Goal: Task Accomplishment & Management: Use online tool/utility

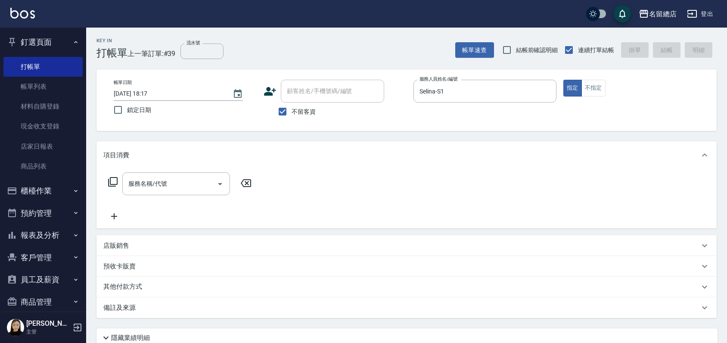
click at [602, 98] on div "帳單日期 [DATE] 18:17 鎖定日期 顧客姓名/手機號碼/編號 顧客姓名/手機號碼/編號 不留客資 服務人員姓名/編號 Selina-S1 服務人員姓…" at bounding box center [407, 100] width 600 height 41
click at [602, 89] on button "不指定" at bounding box center [594, 88] width 24 height 17
type button "false"
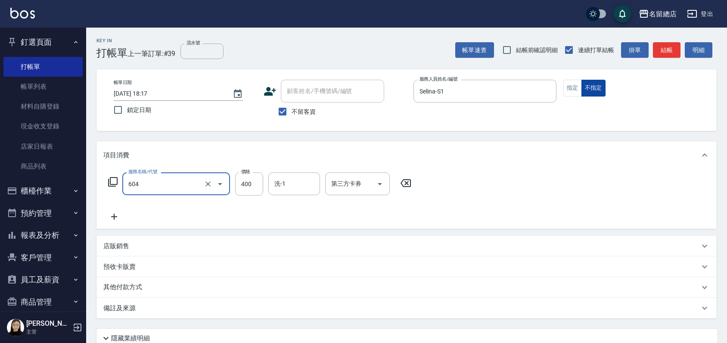
type input "健康洗髮(604)"
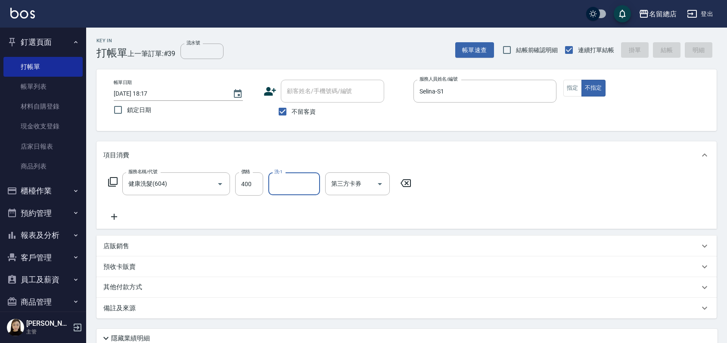
type input "2025/09/23 19:02"
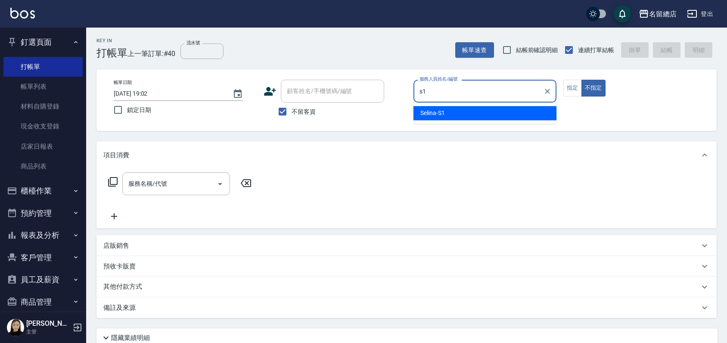
type input "Selina-S1"
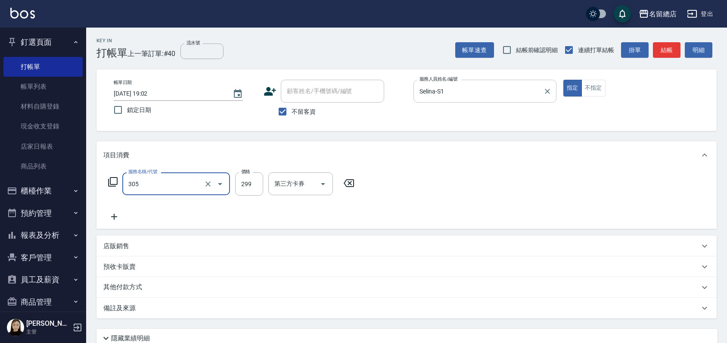
type input "剪髮(305)"
type input "400"
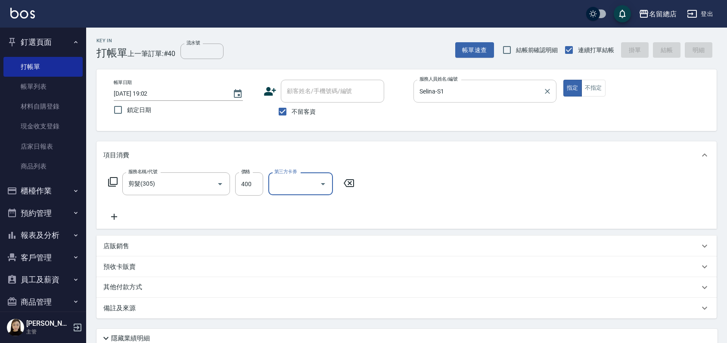
type input "2025/09/23 19:03"
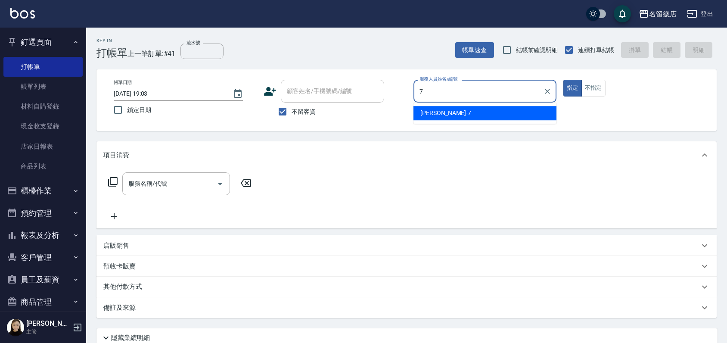
type input "Mick-7"
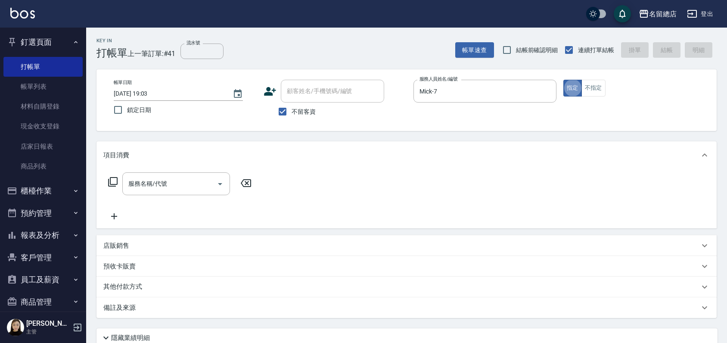
type button "true"
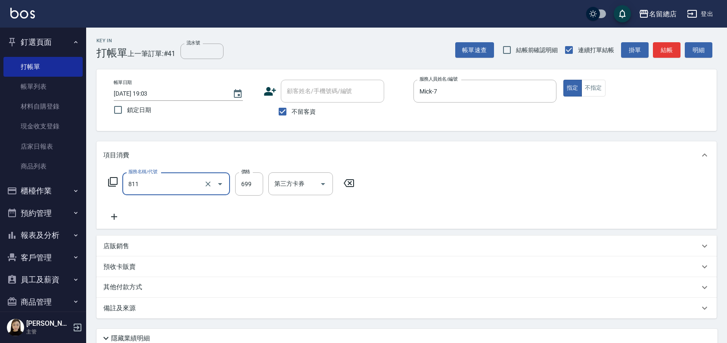
type input "洗+剪(811)"
type input "700"
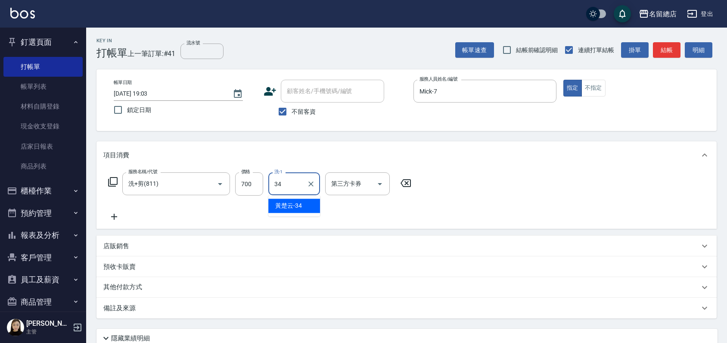
type input "黃楚云-34"
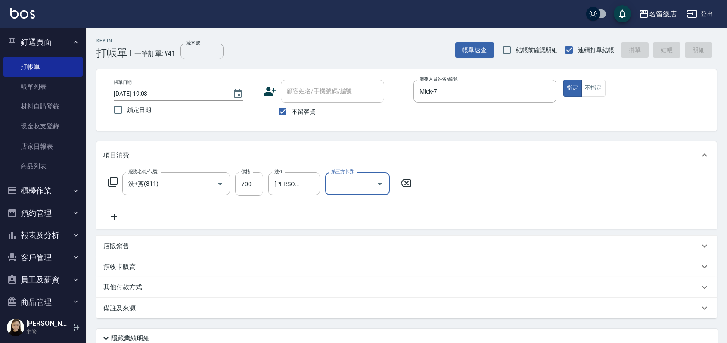
type input "2025/09/23 19:30"
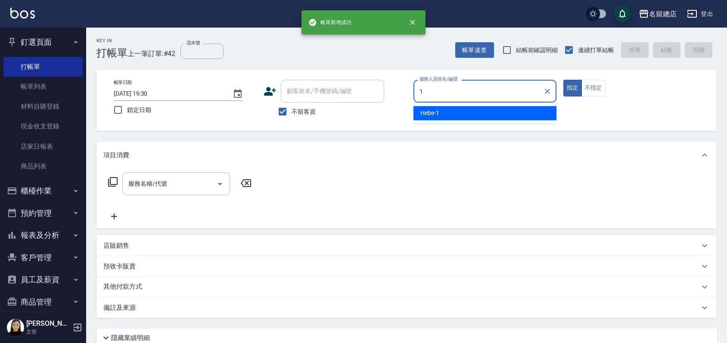
type input "Hebe-1"
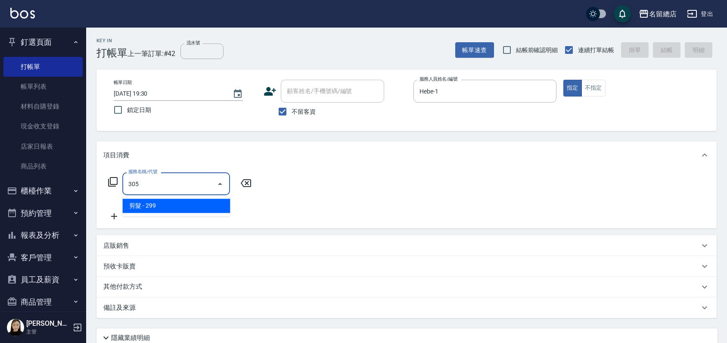
type input "剪髮(305)"
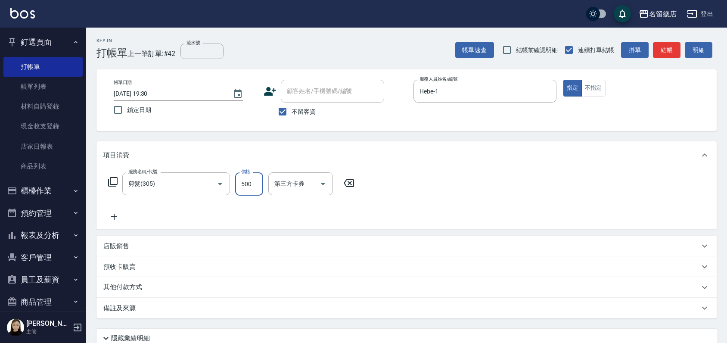
type input "500"
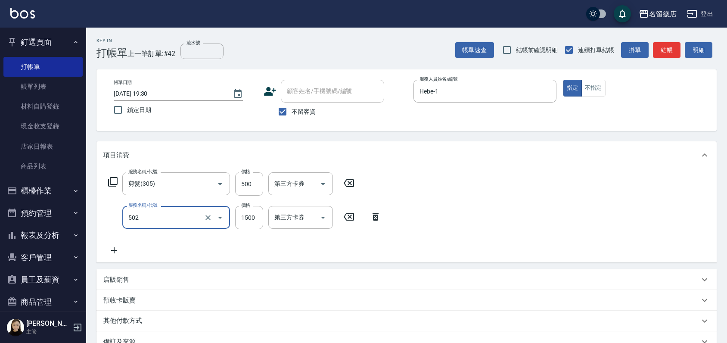
type input "染髮1500以上(502)"
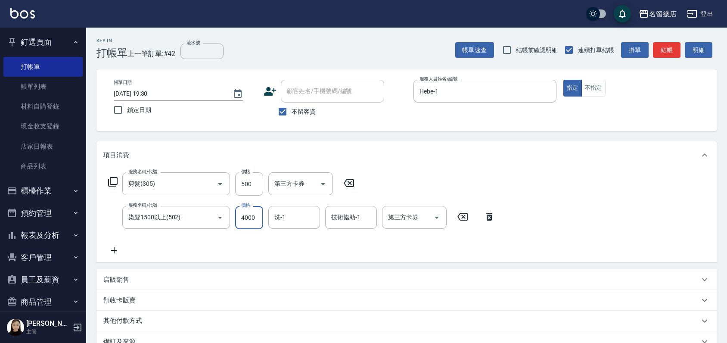
type input "4000"
type input "YY-45"
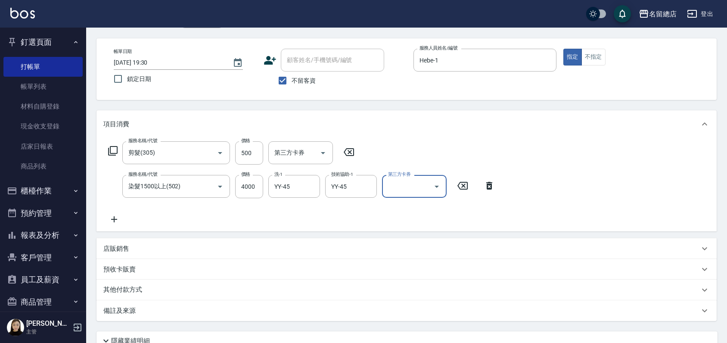
scroll to position [48, 0]
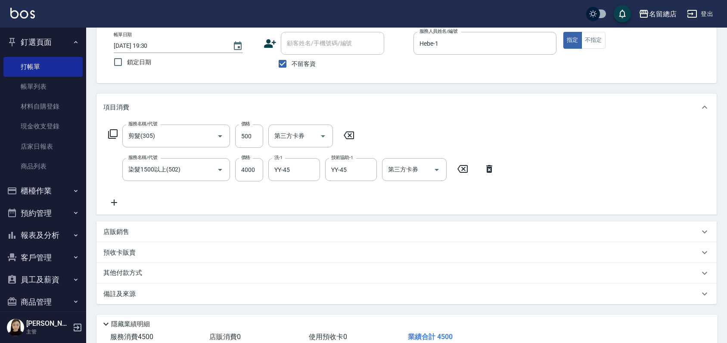
drag, startPoint x: 109, startPoint y: 253, endPoint x: 113, endPoint y: 253, distance: 4.3
click at [112, 253] on p "預收卡販賣" at bounding box center [119, 252] width 32 height 9
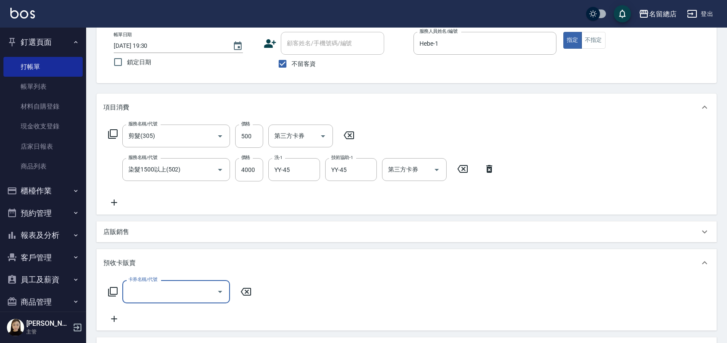
scroll to position [0, 0]
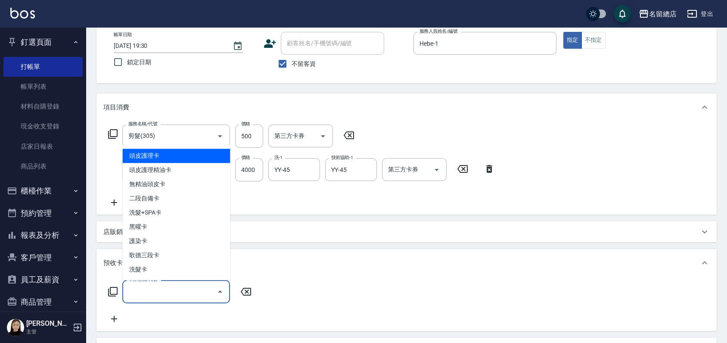
click at [151, 298] on input "卡券名稱/代號" at bounding box center [169, 291] width 87 height 15
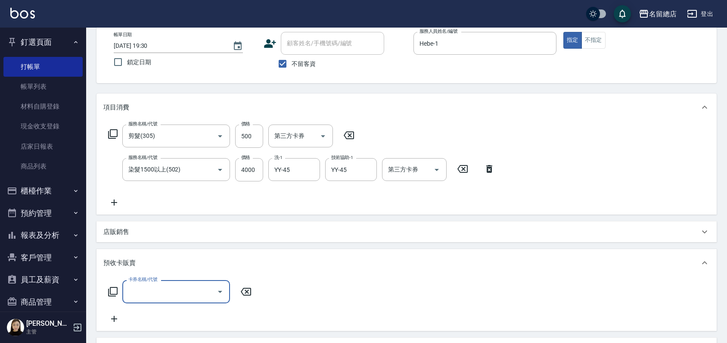
click at [142, 290] on input "卡券名稱/代號" at bounding box center [169, 291] width 87 height 15
click at [148, 290] on input "卡券名稱/代號" at bounding box center [169, 291] width 87 height 15
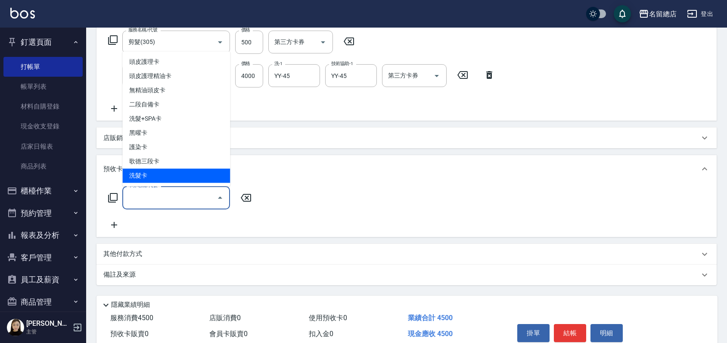
scroll to position [143, 0]
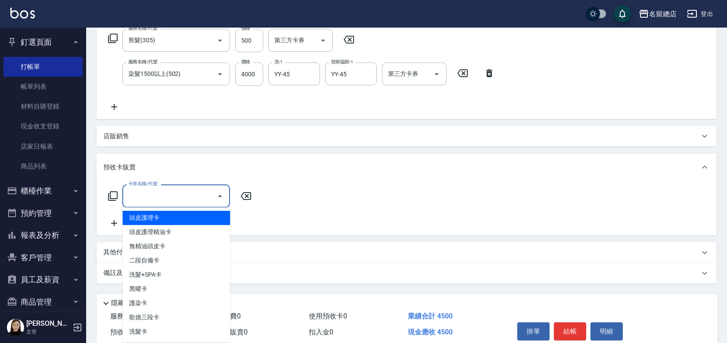
click at [296, 193] on div "卡券名稱/代號 卡券名稱/代號" at bounding box center [406, 206] width 607 height 44
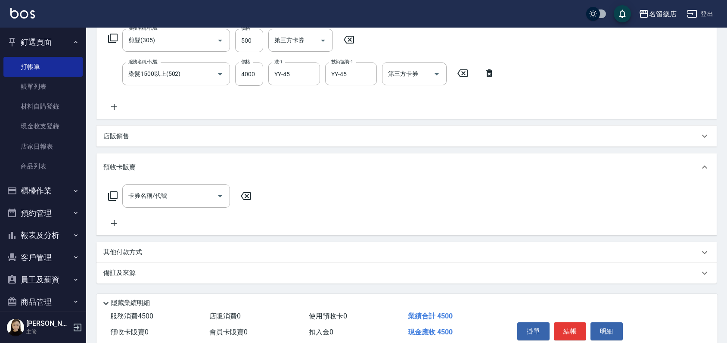
click at [119, 255] on p "其他付款方式" at bounding box center [124, 252] width 43 height 9
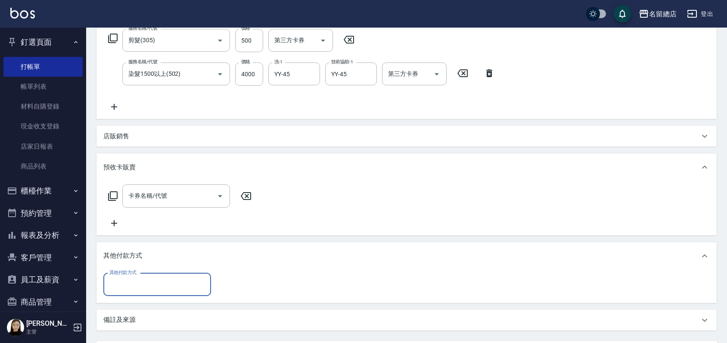
scroll to position [0, 0]
click at [137, 285] on input "其他付款方式" at bounding box center [157, 284] width 100 height 15
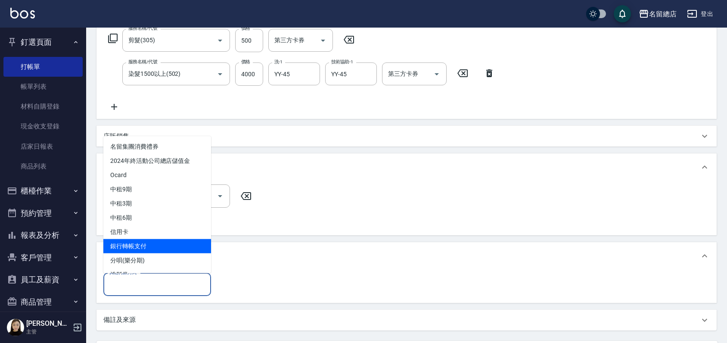
click at [133, 245] on span "銀行轉帳支付" at bounding box center [157, 246] width 108 height 14
type input "銀行轉帳支付"
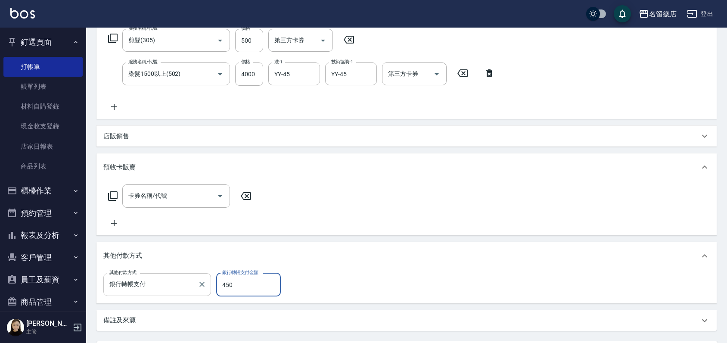
type input "4500"
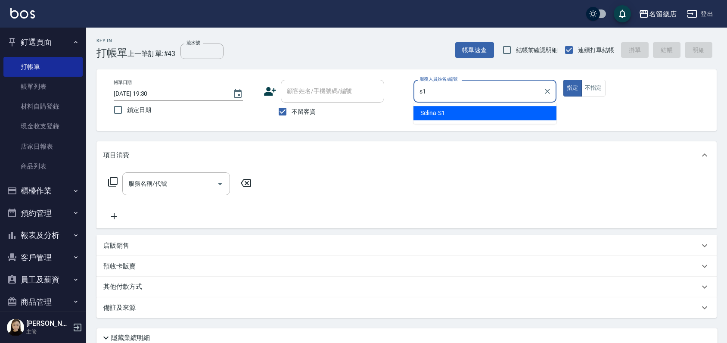
type input "Selina-S1"
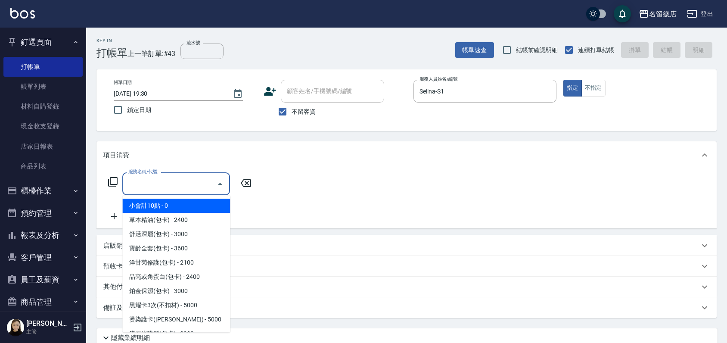
click at [151, 181] on input "服務名稱/代號" at bounding box center [169, 183] width 87 height 15
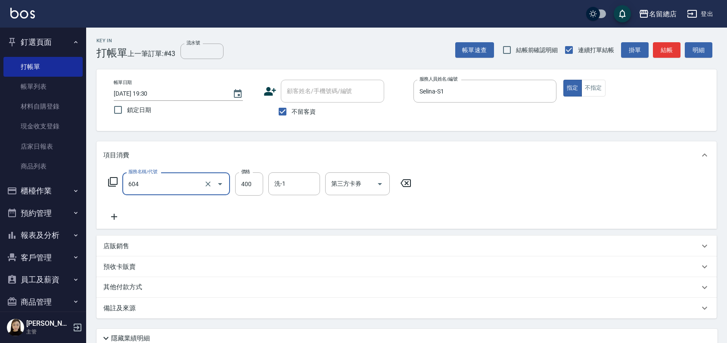
type input "健康洗髮(604)"
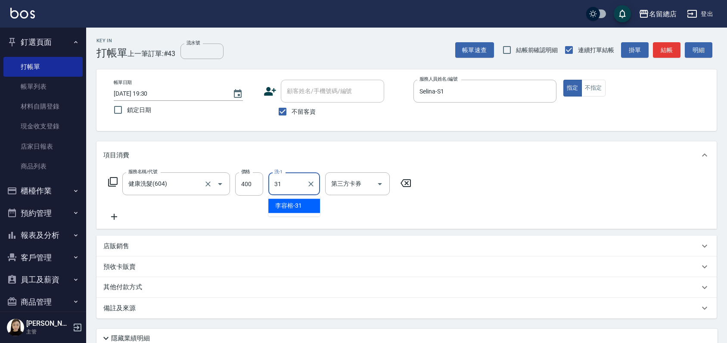
type input "李容榕-31"
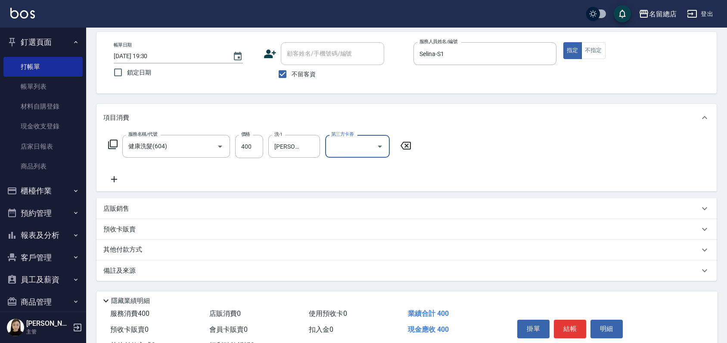
scroll to position [72, 0]
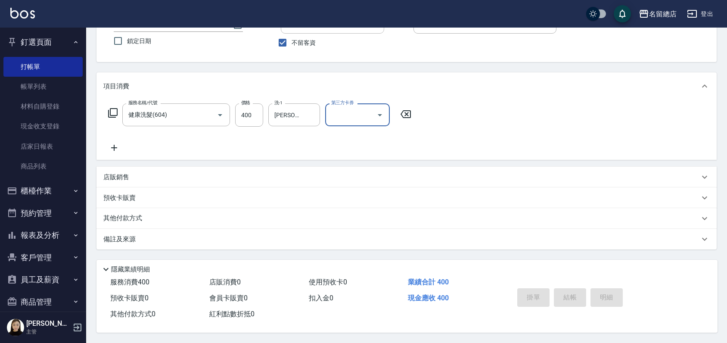
type input "2025/09/23 19:31"
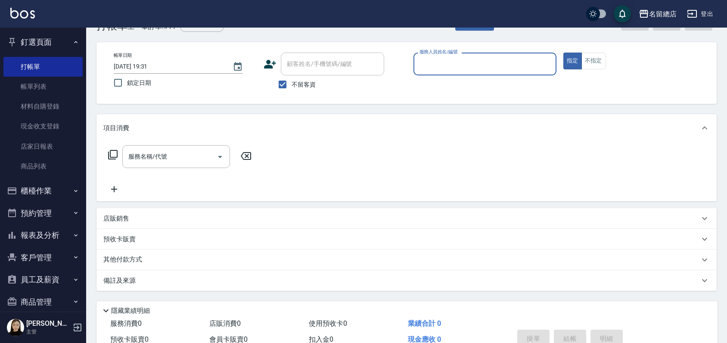
scroll to position [0, 0]
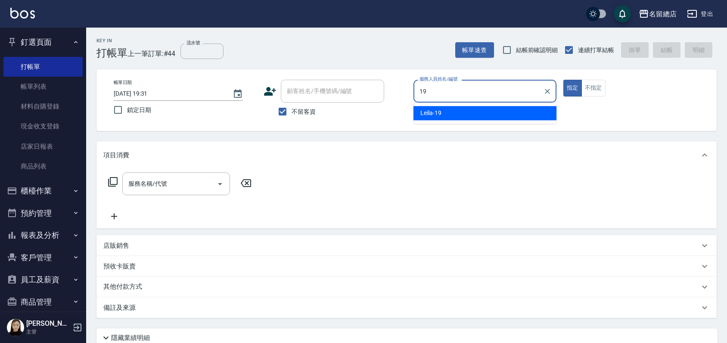
type input "Leila-19"
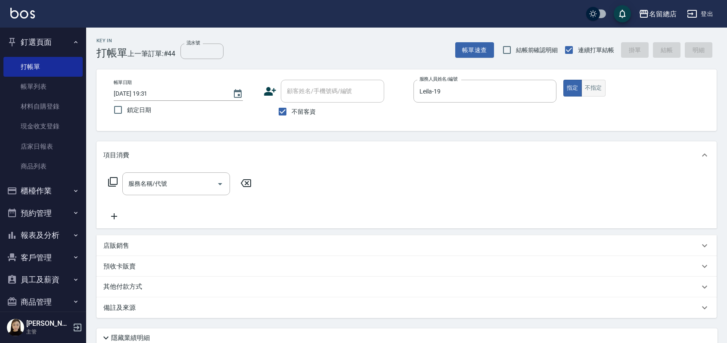
click at [593, 81] on button "不指定" at bounding box center [594, 88] width 24 height 17
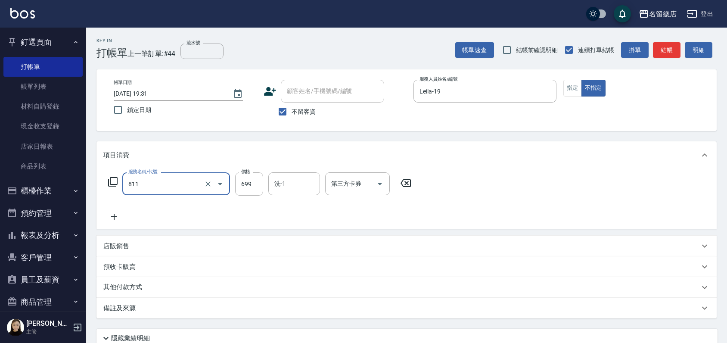
type input "洗+剪(811)"
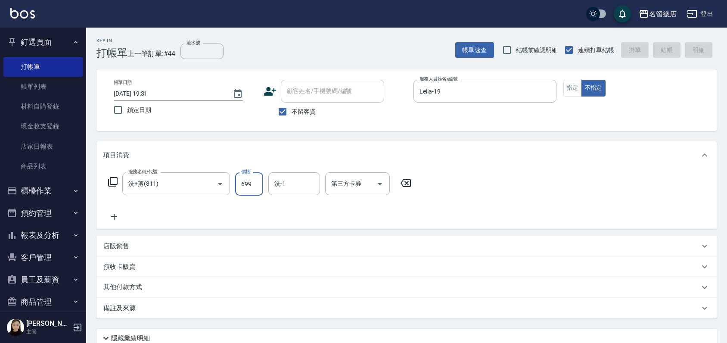
type input "2025/09/23 19:32"
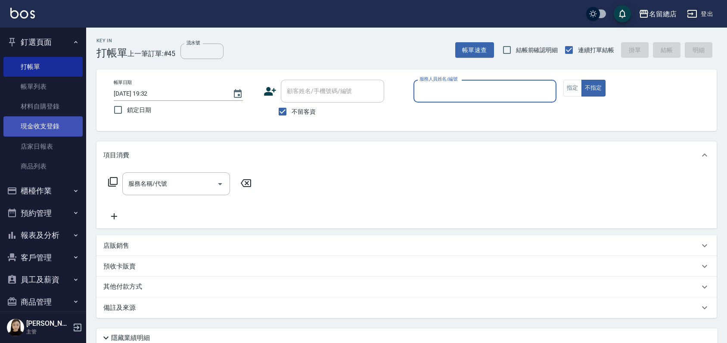
click at [28, 131] on link "現金收支登錄" at bounding box center [42, 126] width 79 height 20
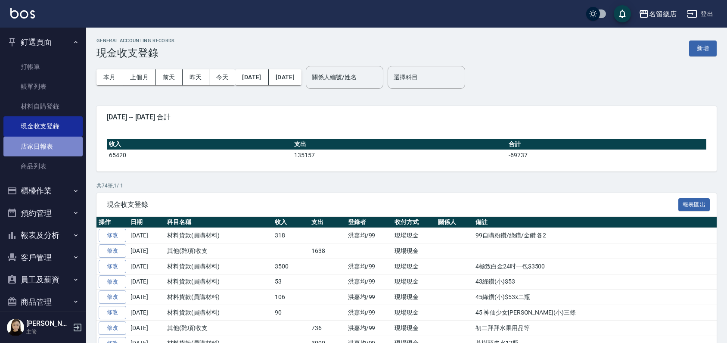
click at [50, 145] on link "店家日報表" at bounding box center [42, 147] width 79 height 20
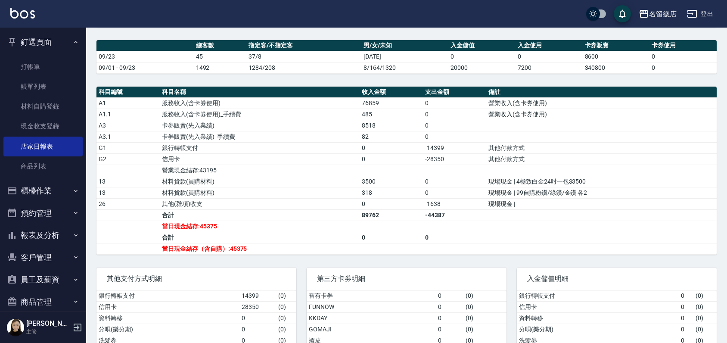
scroll to position [239, 0]
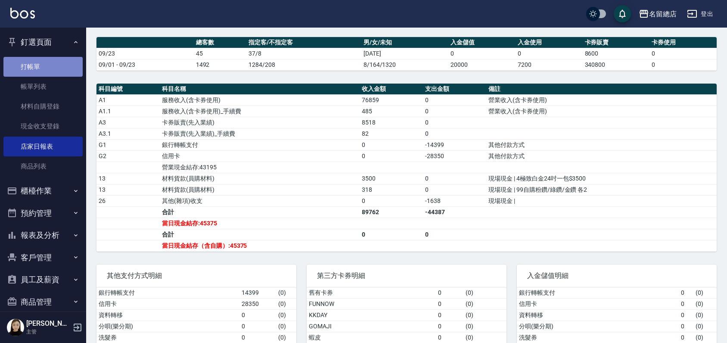
click at [43, 64] on link "打帳單" at bounding box center [42, 67] width 79 height 20
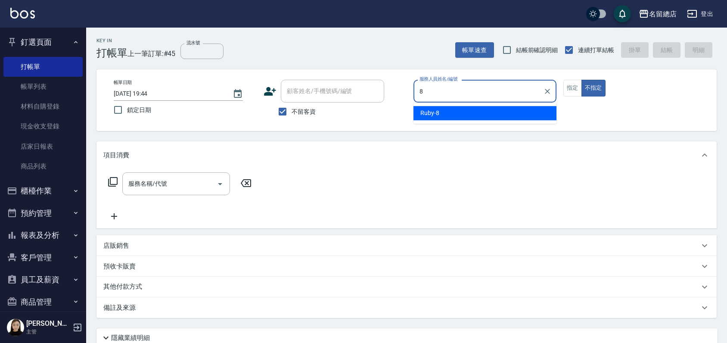
type input "Ruby-8"
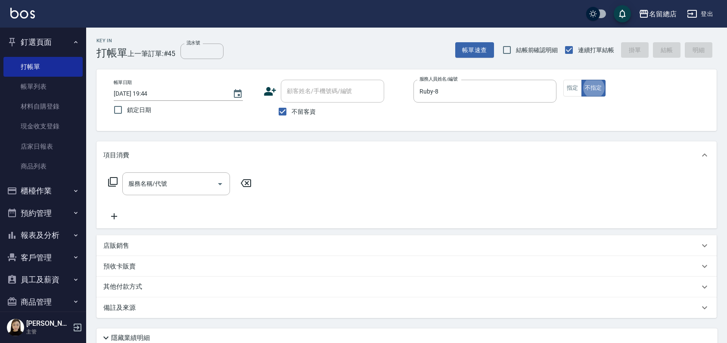
type button "false"
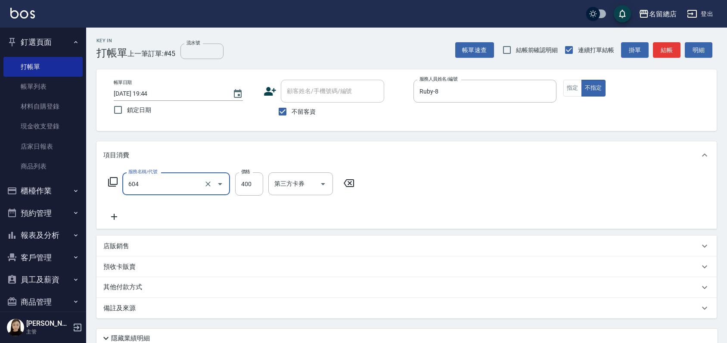
type input "健康洗髮(604)"
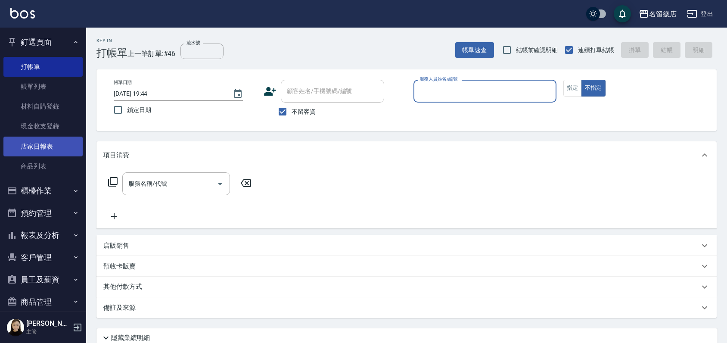
click at [43, 148] on link "店家日報表" at bounding box center [42, 147] width 79 height 20
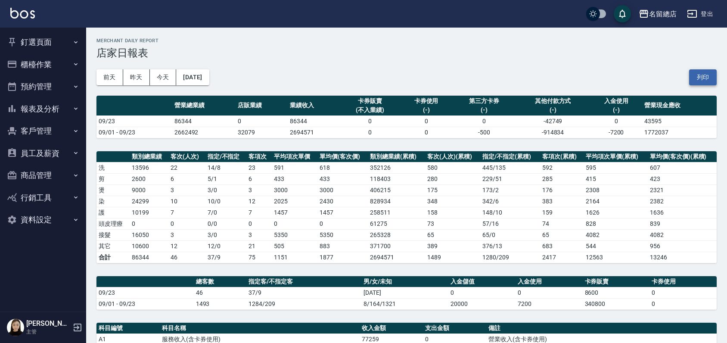
click at [707, 76] on button "列印" at bounding box center [703, 77] width 28 height 16
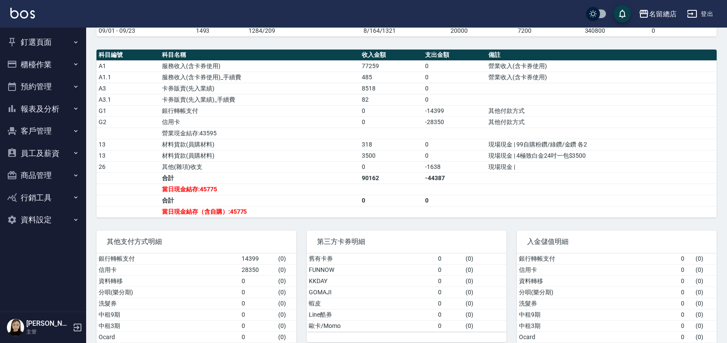
scroll to position [38, 0]
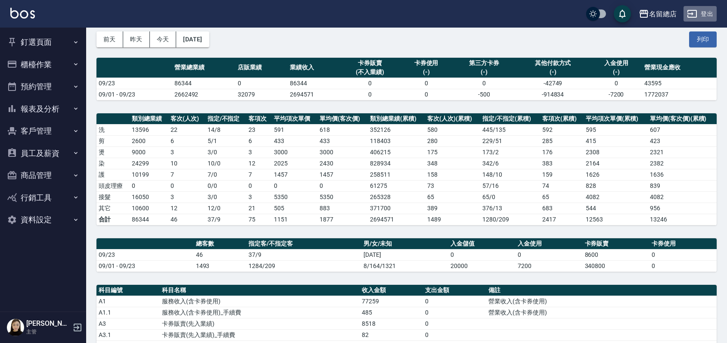
click at [696, 7] on button "登出" at bounding box center [700, 14] width 33 height 16
